Goal: Transaction & Acquisition: Purchase product/service

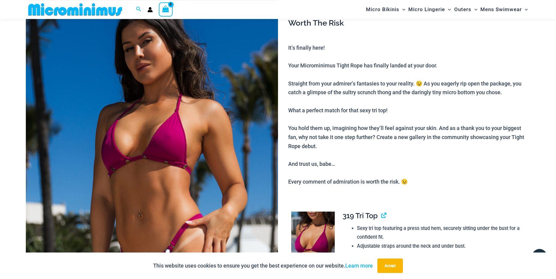
scroll to position [95, 0]
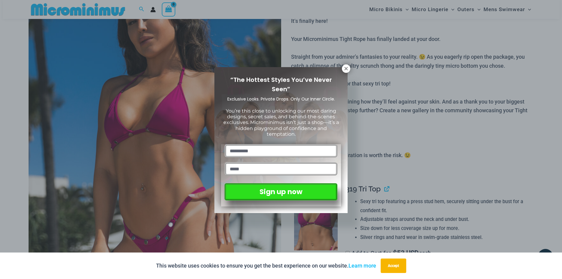
click at [341, 73] on div "“The Hottest Styles You’ve Never Seen” Exclusive Looks. Private Drops. Only Our…" at bounding box center [280, 140] width 133 height 146
click at [346, 68] on icon at bounding box center [345, 68] width 3 height 3
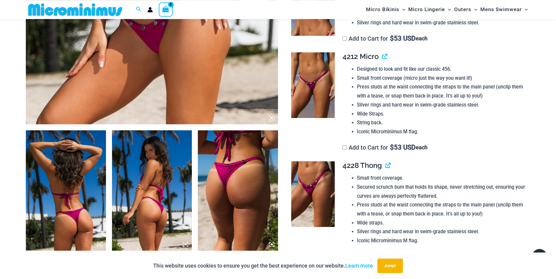
scroll to position [309, 0]
click at [318, 89] on img at bounding box center [313, 84] width 44 height 65
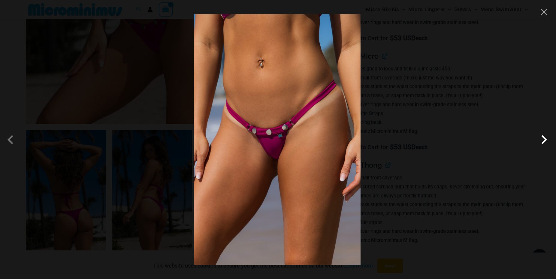
click at [544, 142] on span at bounding box center [544, 139] width 18 height 18
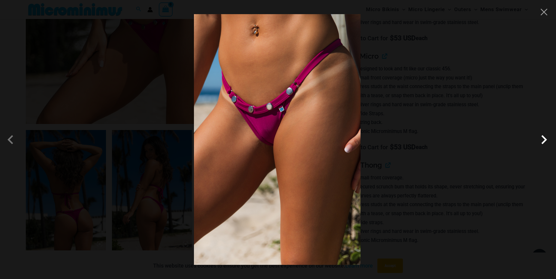
click at [544, 142] on span at bounding box center [544, 139] width 18 height 18
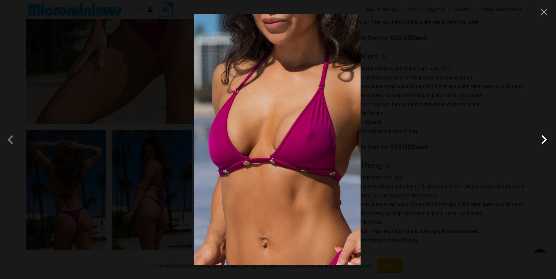
click at [544, 142] on span at bounding box center [544, 139] width 18 height 18
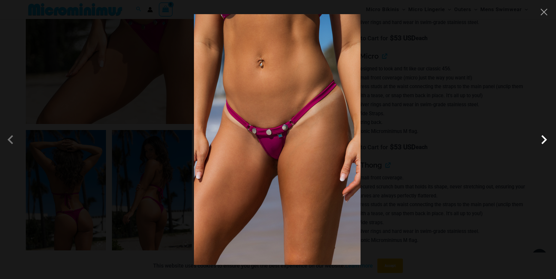
click at [544, 142] on span at bounding box center [544, 139] width 18 height 18
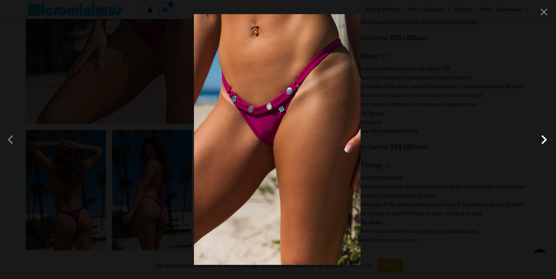
click at [544, 142] on span at bounding box center [544, 139] width 18 height 18
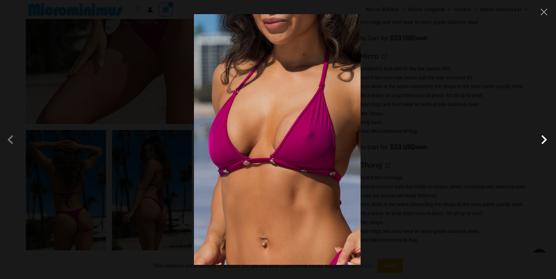
click at [544, 142] on span at bounding box center [544, 139] width 18 height 18
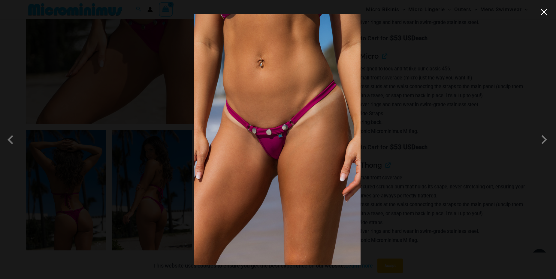
click at [541, 16] on button "Close" at bounding box center [544, 12] width 9 height 9
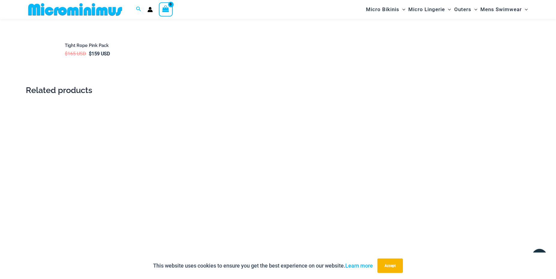
scroll to position [1106, 0]
